Goal: Task Accomplishment & Management: Manage account settings

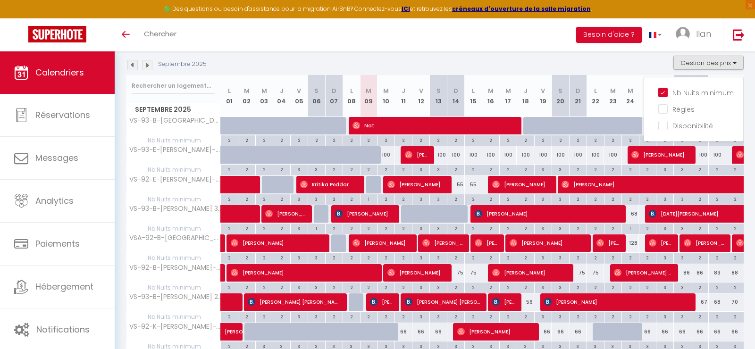
scroll to position [107, 0]
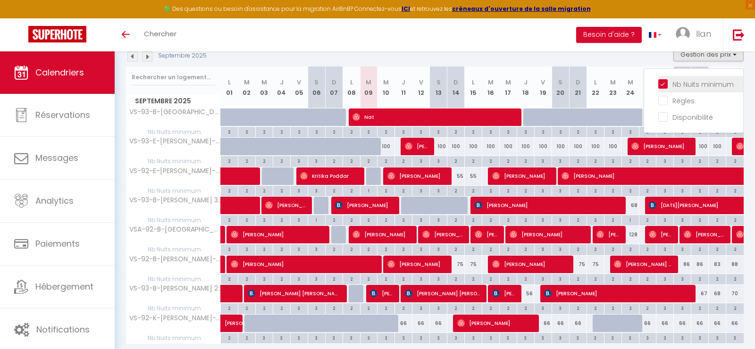
click at [671, 80] on input "Nb Nuits minimum" at bounding box center [700, 83] width 85 height 9
checkbox input "false"
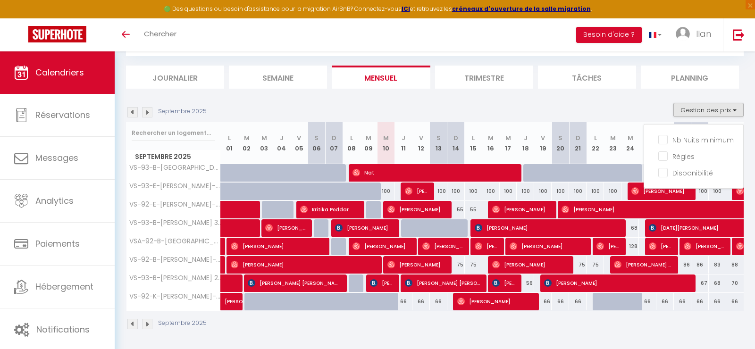
click at [147, 111] on img at bounding box center [147, 112] width 10 height 10
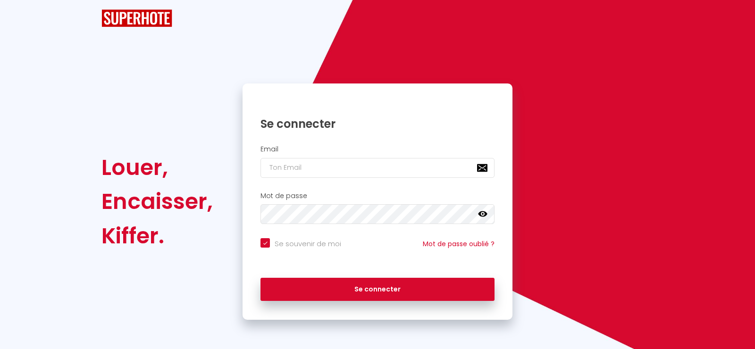
checkbox input "true"
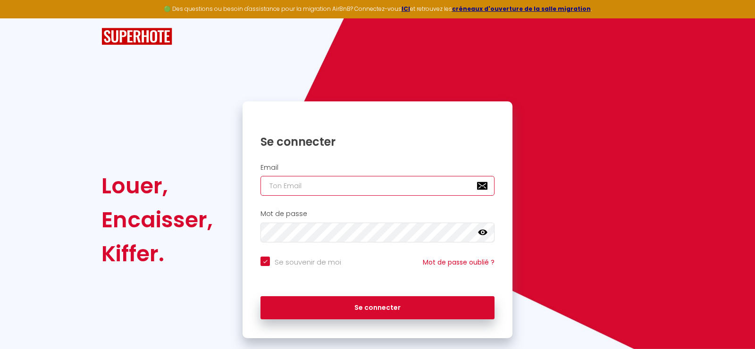
click at [305, 184] on input "email" at bounding box center [377, 186] width 234 height 20
click at [0, 349] on com-1password-button at bounding box center [0, 349] width 0 height 0
type input "[EMAIL_ADDRESS][DOMAIN_NAME]"
checkbox input "true"
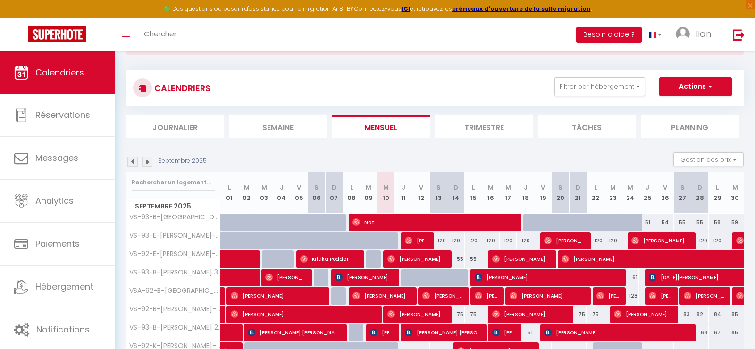
scroll to position [90, 0]
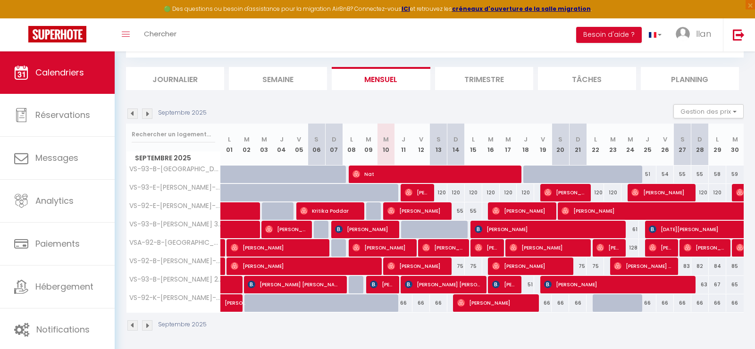
click at [146, 113] on img at bounding box center [147, 114] width 10 height 10
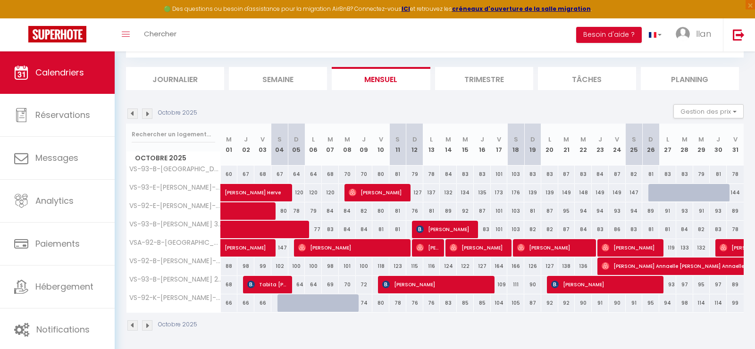
click at [706, 191] on div at bounding box center [707, 198] width 17 height 18
type input "141"
type input "Mer 29 Octobre 2025"
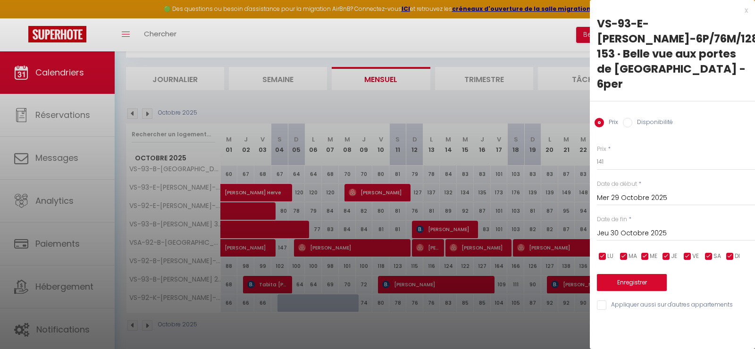
click at [624, 227] on input "Jeu 30 Octobre 2025" at bounding box center [676, 233] width 158 height 12
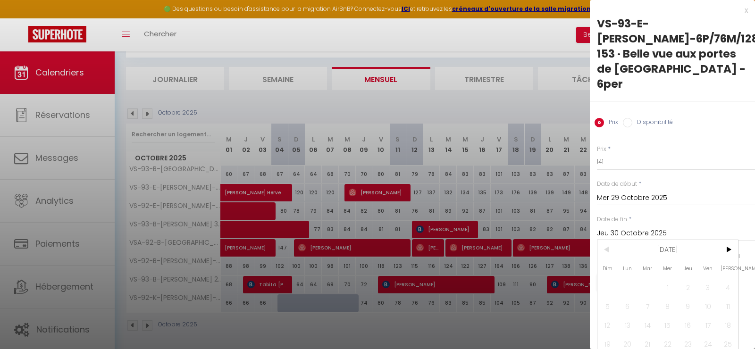
scroll to position [8, 0]
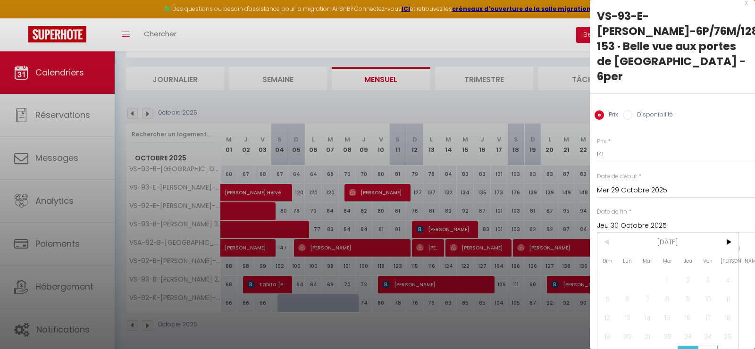
click at [707, 346] on span "31" at bounding box center [708, 355] width 20 height 19
type input "Ven 31 Octobre 2025"
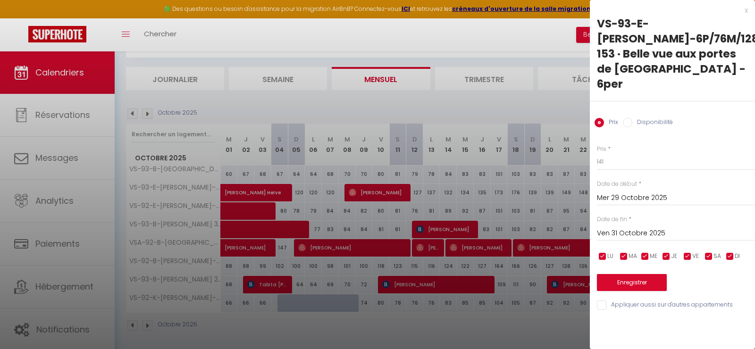
click at [632, 118] on label "Disponibilité" at bounding box center [652, 123] width 41 height 10
click at [632, 118] on input "Disponibilité" at bounding box center [627, 122] width 9 height 9
radio input "true"
radio input "false"
click at [624, 275] on button "Enregistrer" at bounding box center [632, 283] width 70 height 17
